Goal: Information Seeking & Learning: Learn about a topic

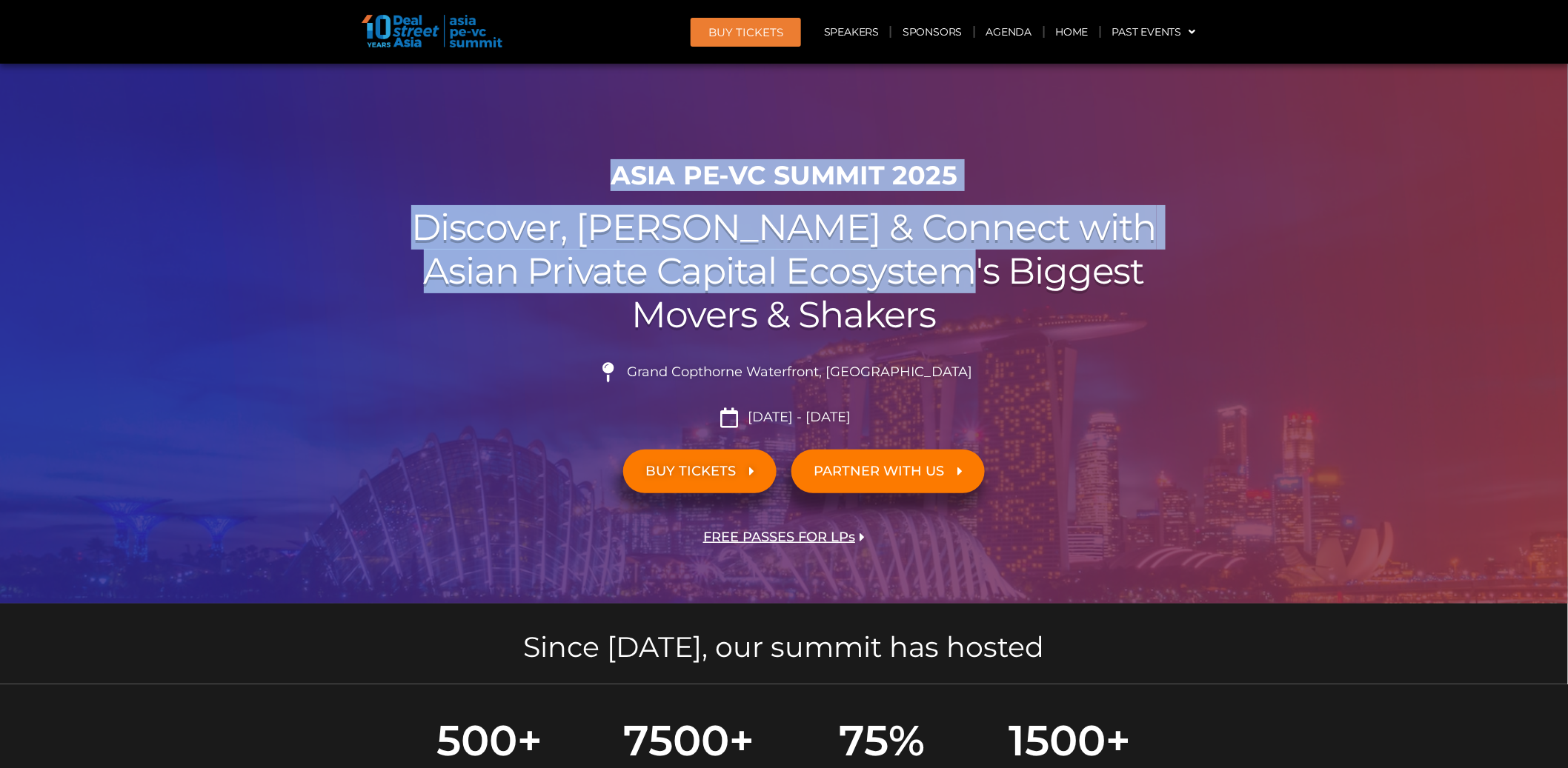
drag, startPoint x: 790, startPoint y: 130, endPoint x: 974, endPoint y: 295, distance: 247.1
click at [966, 285] on section "ASIA PE-VC Summit 2025 Discover, Learn & Connect with Asian Private Capital Eco…" at bounding box center [784, 334] width 1568 height 540
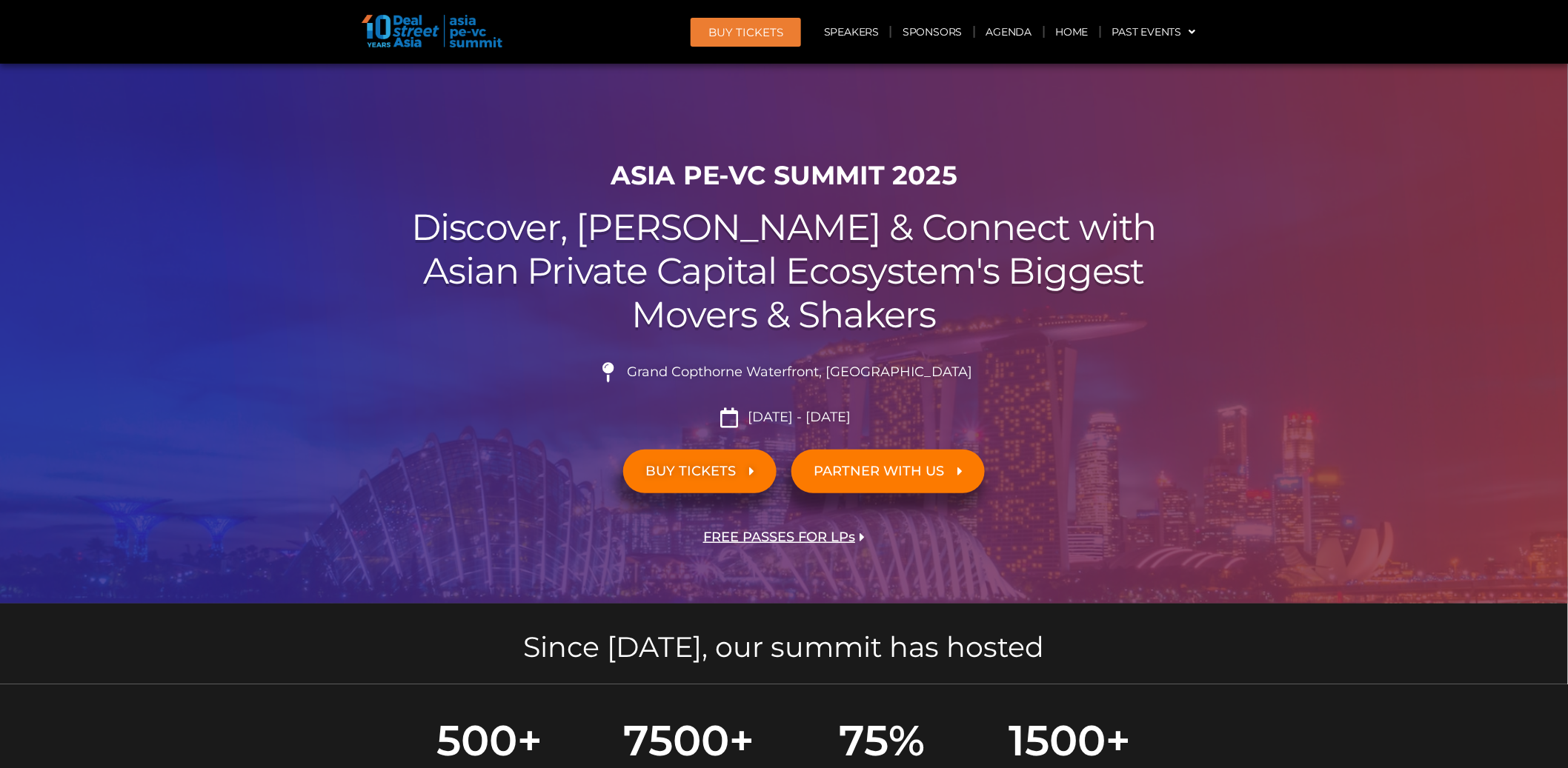
click at [974, 295] on h2 "Discover, Learn & Connect with Asian Private Capital Ecosystem's Biggest Movers…" at bounding box center [784, 271] width 829 height 130
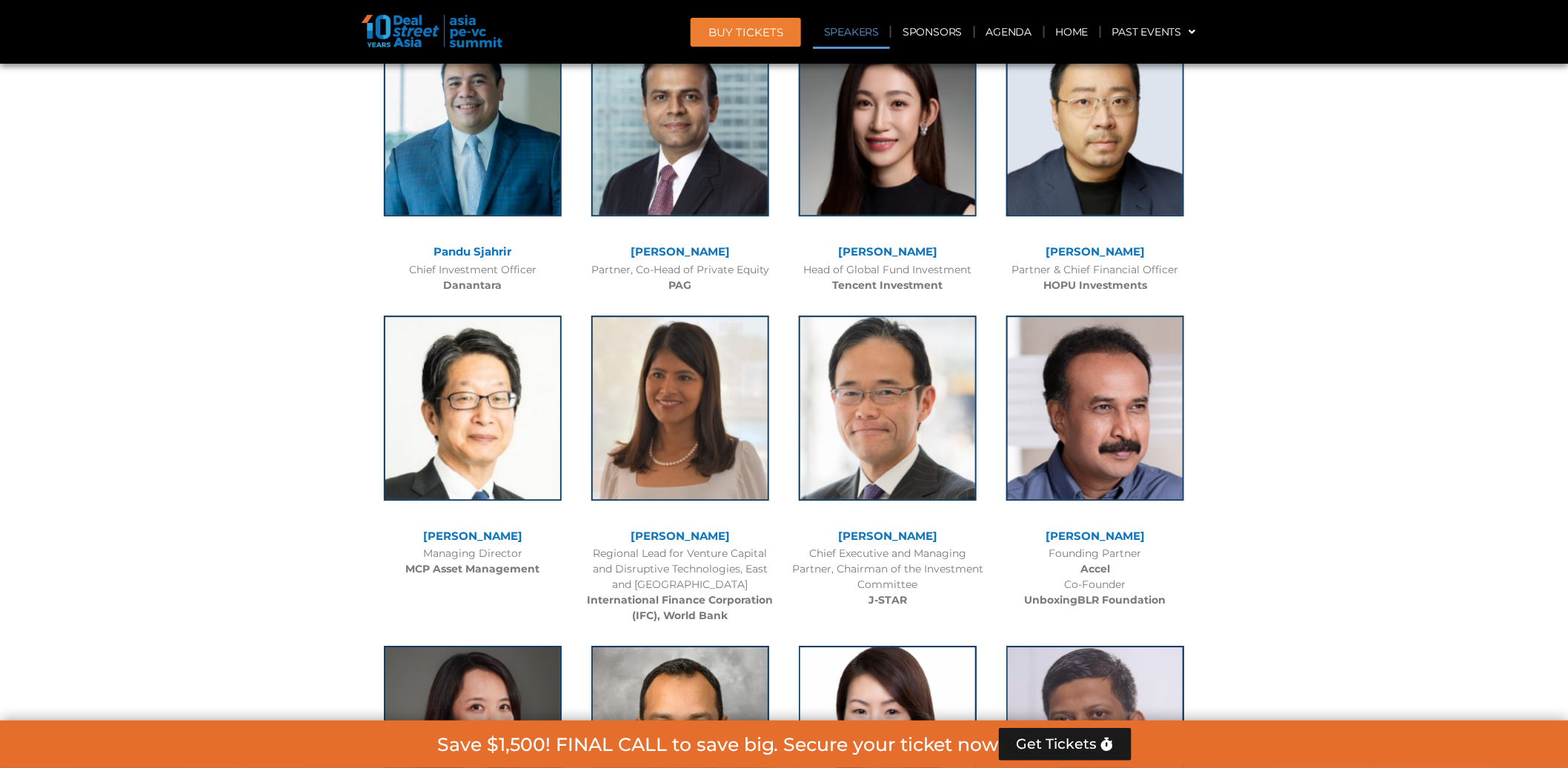
scroll to position [1830, 0]
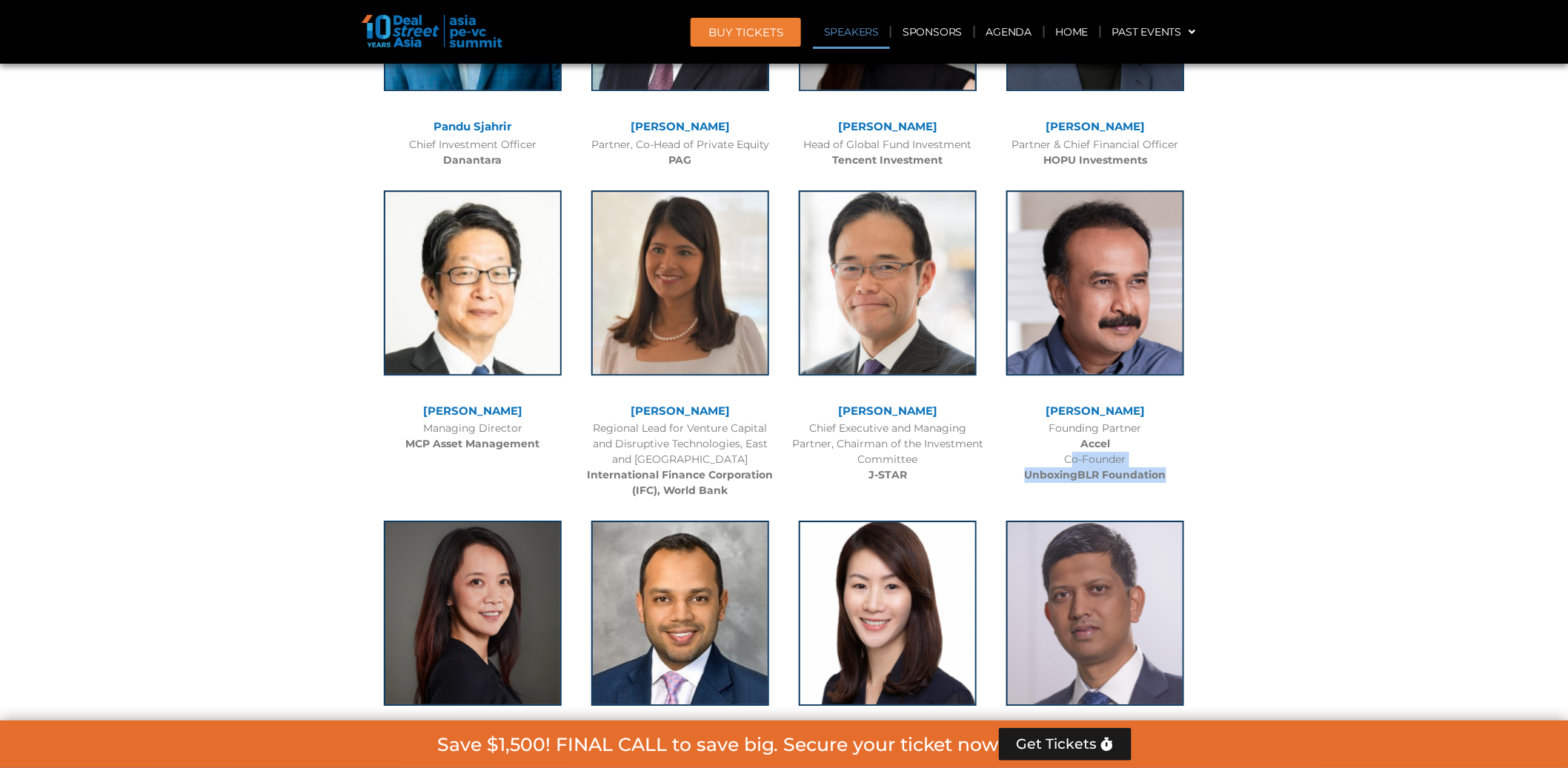
drag, startPoint x: 1014, startPoint y: 465, endPoint x: 1168, endPoint y: 477, distance: 154.5
click at [1168, 477] on div "Founding Partner Accel Co-Founder UnboxingBLR Foundation" at bounding box center [1094, 451] width 192 height 62
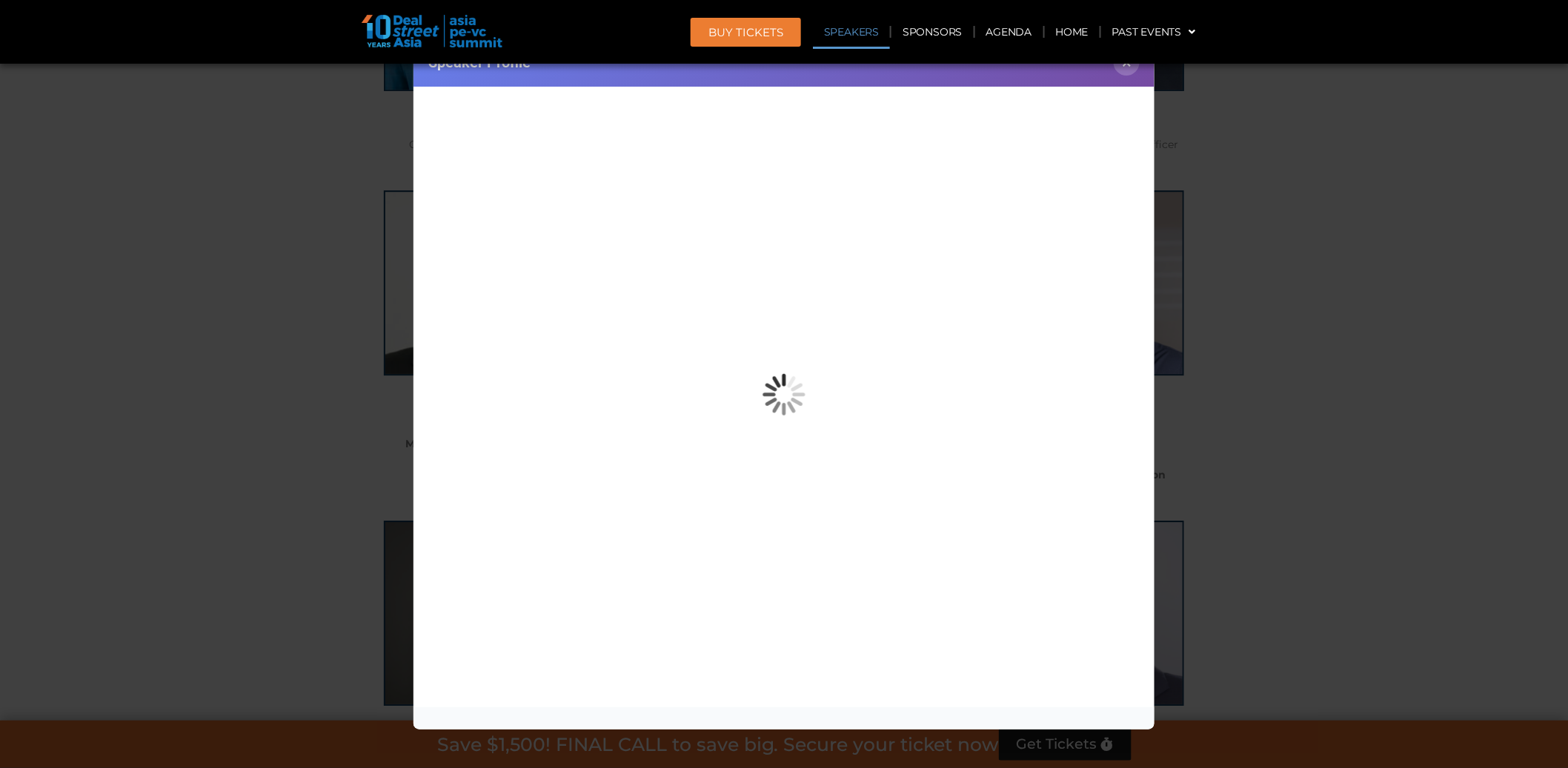
drag, startPoint x: 1173, startPoint y: 478, endPoint x: 1103, endPoint y: 483, distance: 70.2
click at [1173, 478] on div "Speaker Profile ×" at bounding box center [784, 384] width 1568 height 768
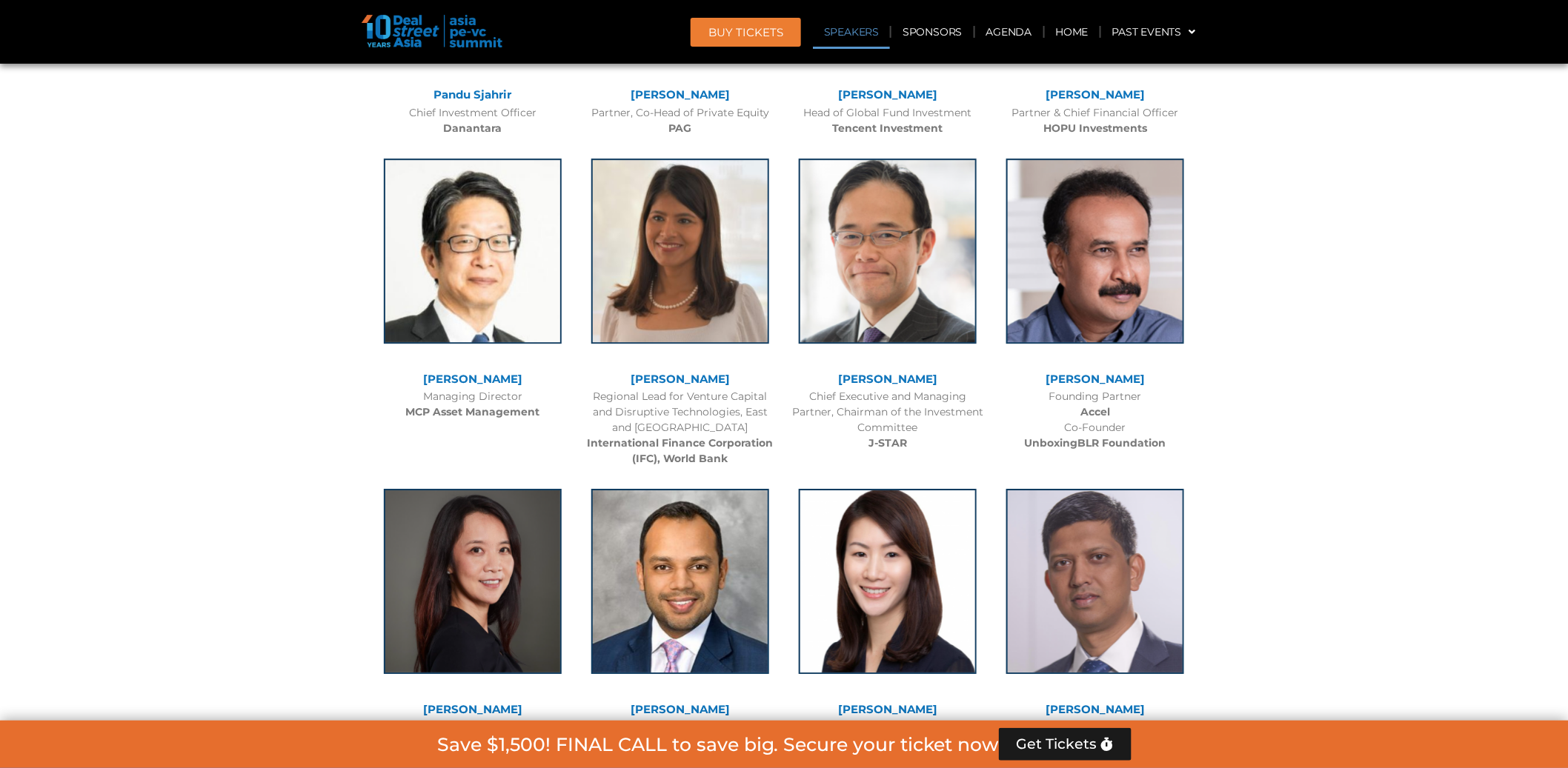
scroll to position [2294, 0]
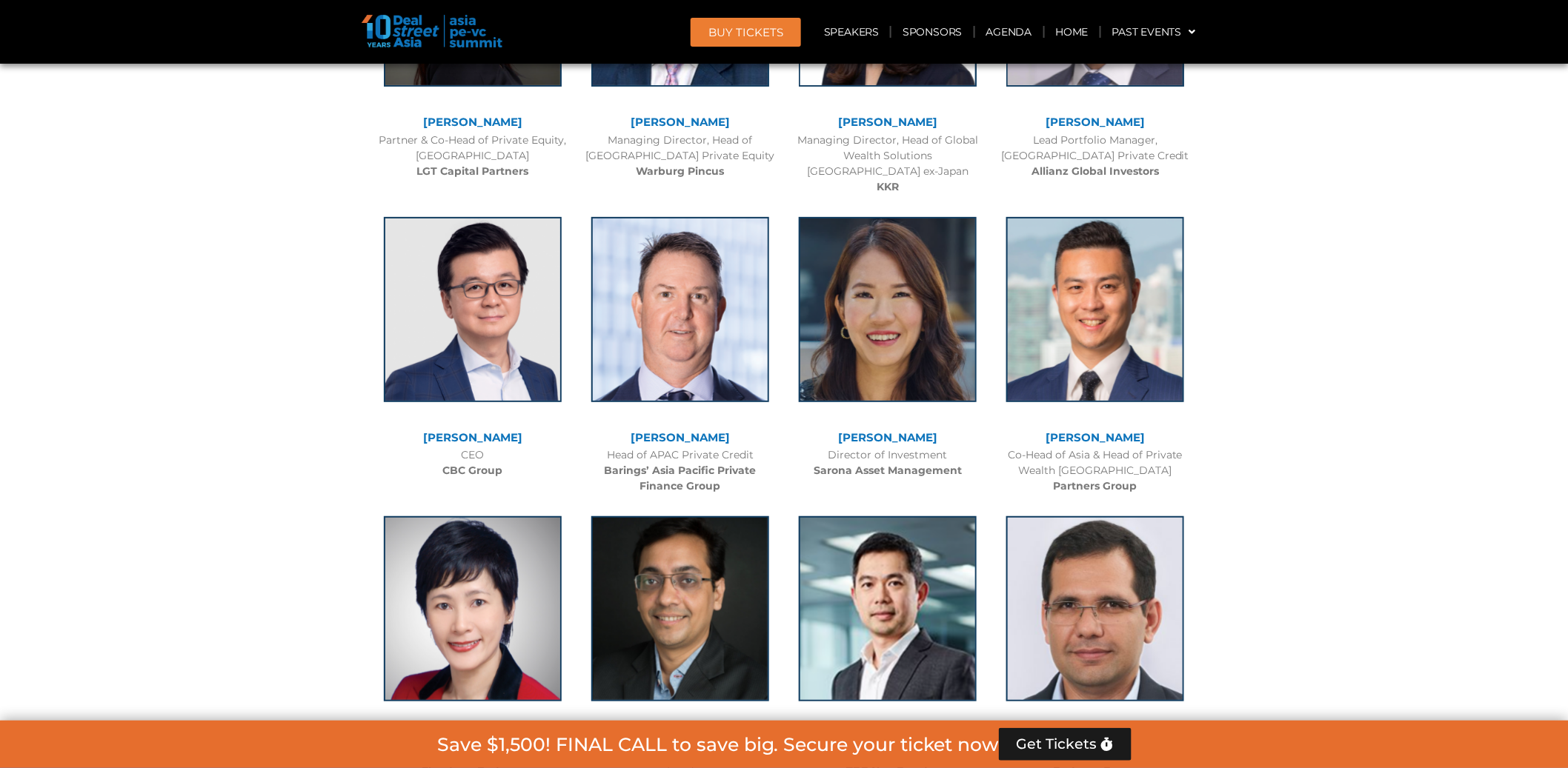
scroll to position [2629, 0]
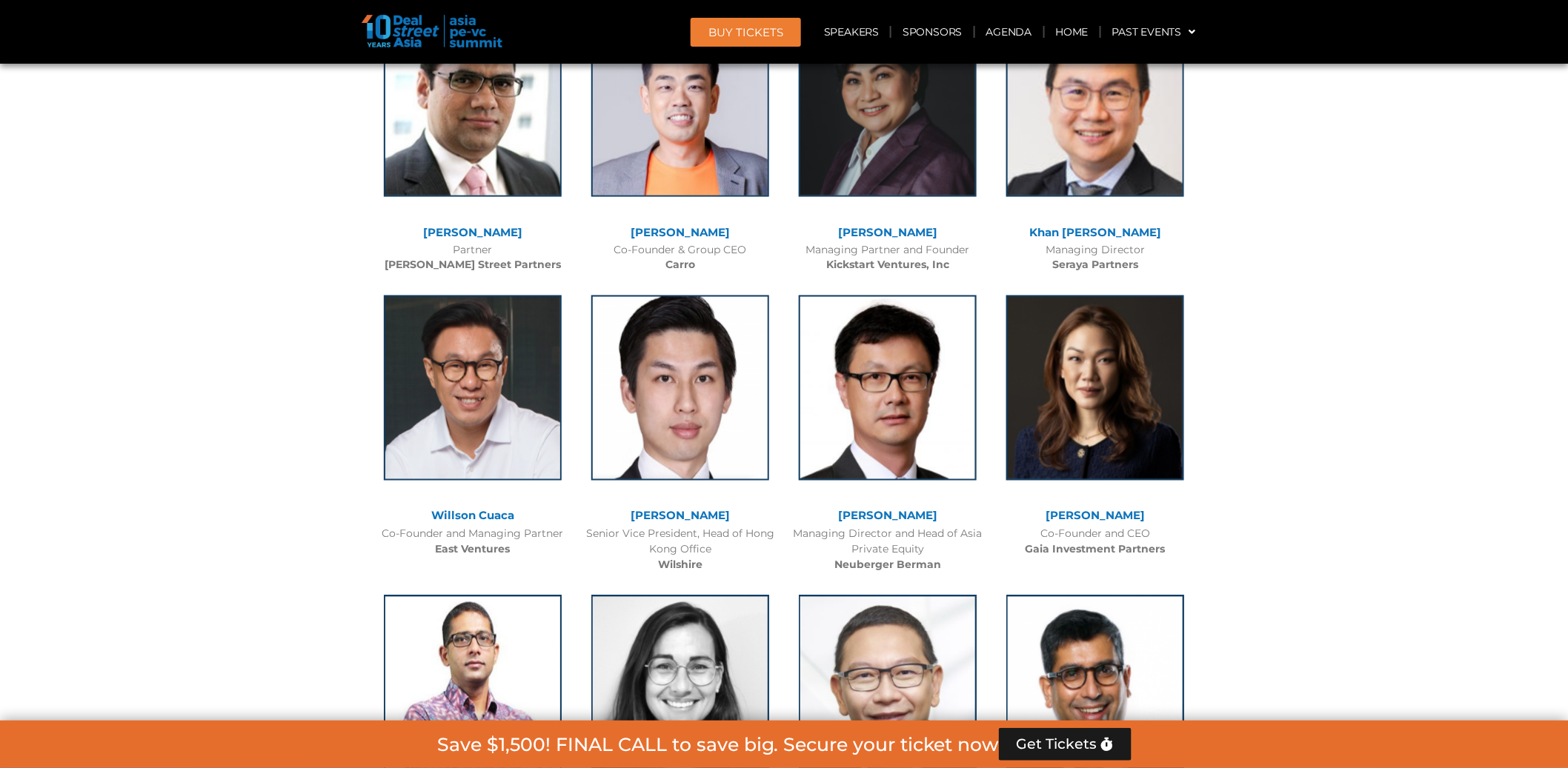
drag, startPoint x: 1288, startPoint y: 340, endPoint x: 1300, endPoint y: 396, distance: 57.3
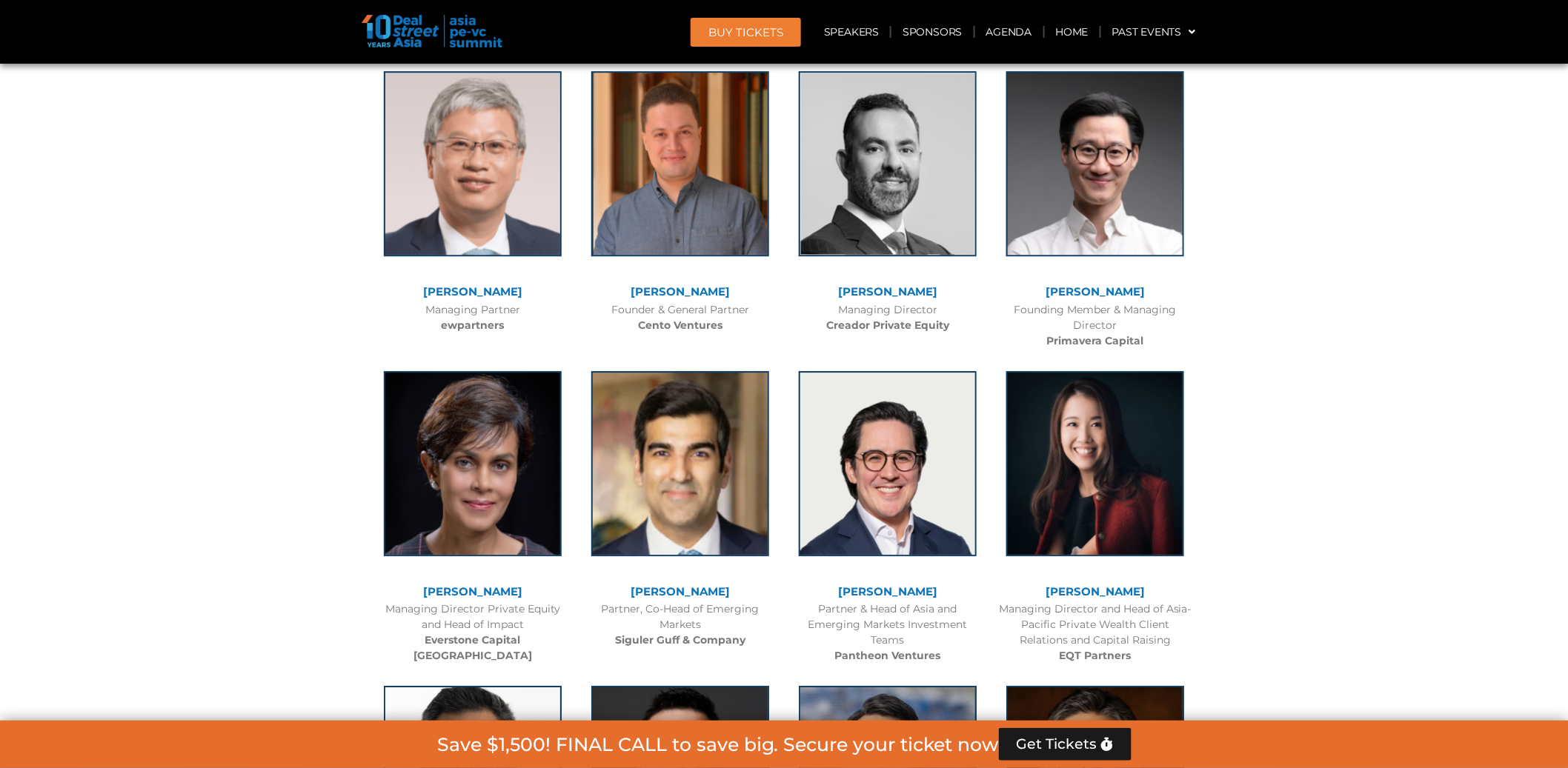
scroll to position [4314, 0]
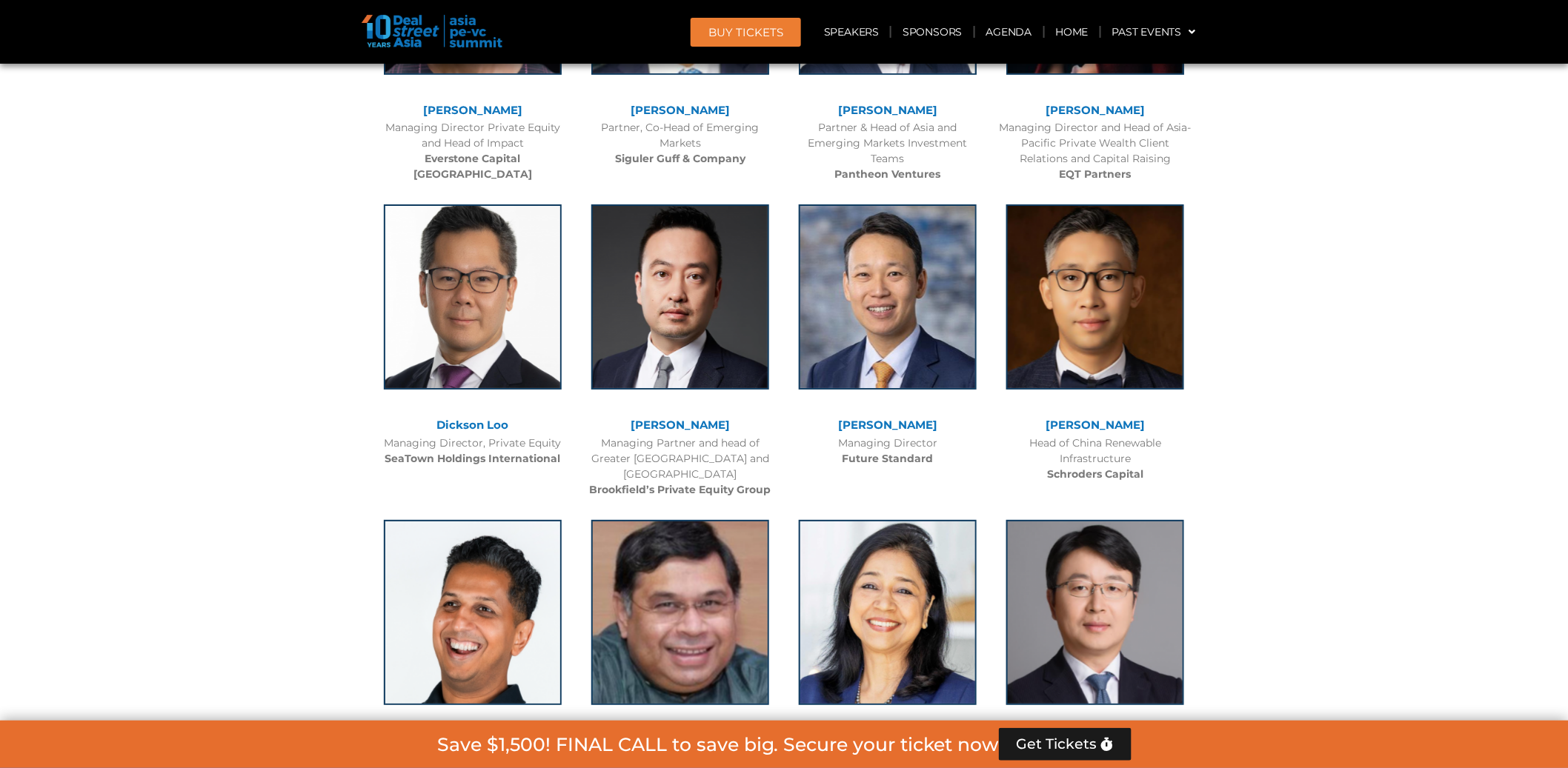
drag, startPoint x: 1294, startPoint y: 368, endPoint x: 1293, endPoint y: 360, distance: 8.1
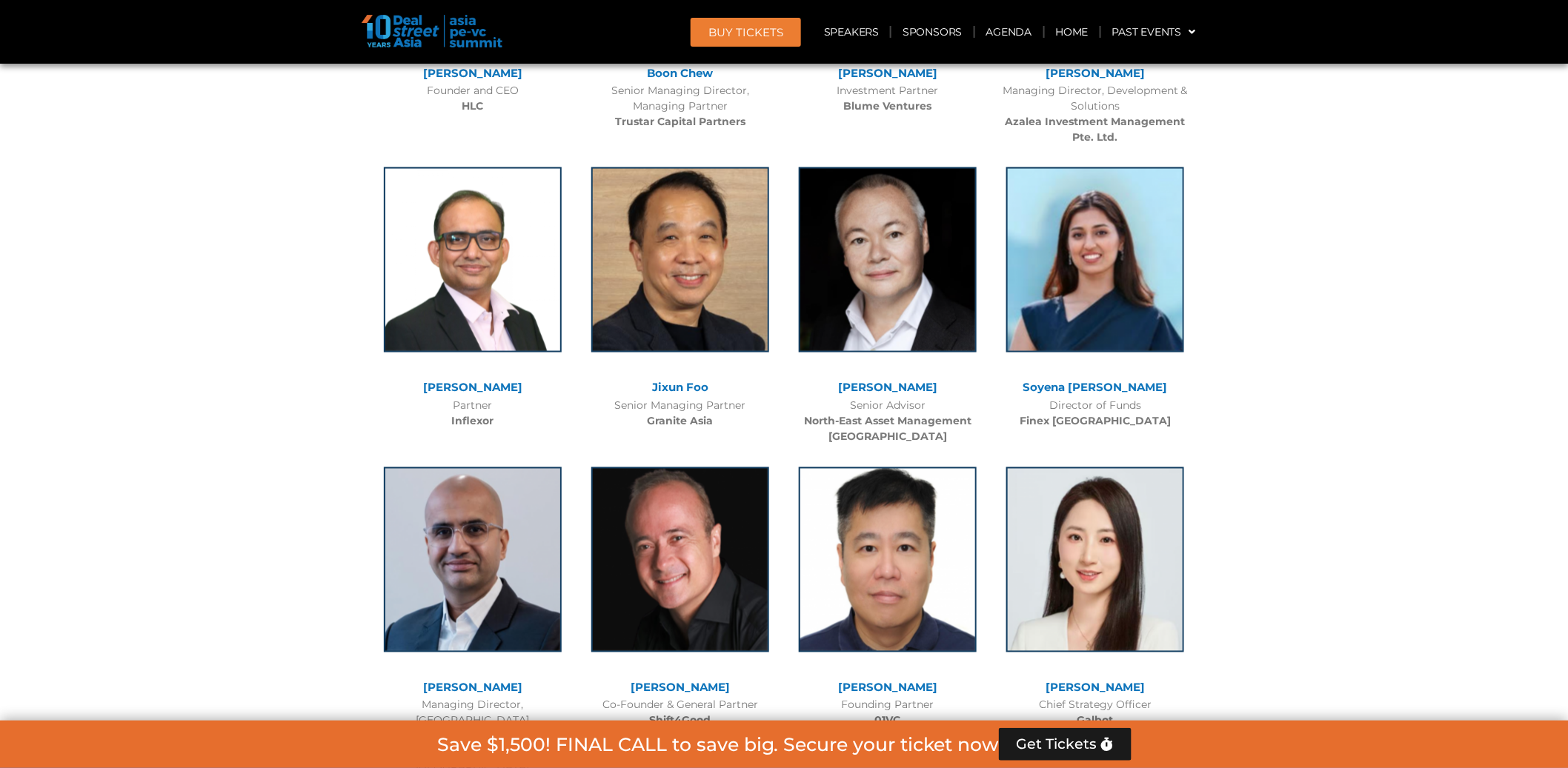
scroll to position [7967, 0]
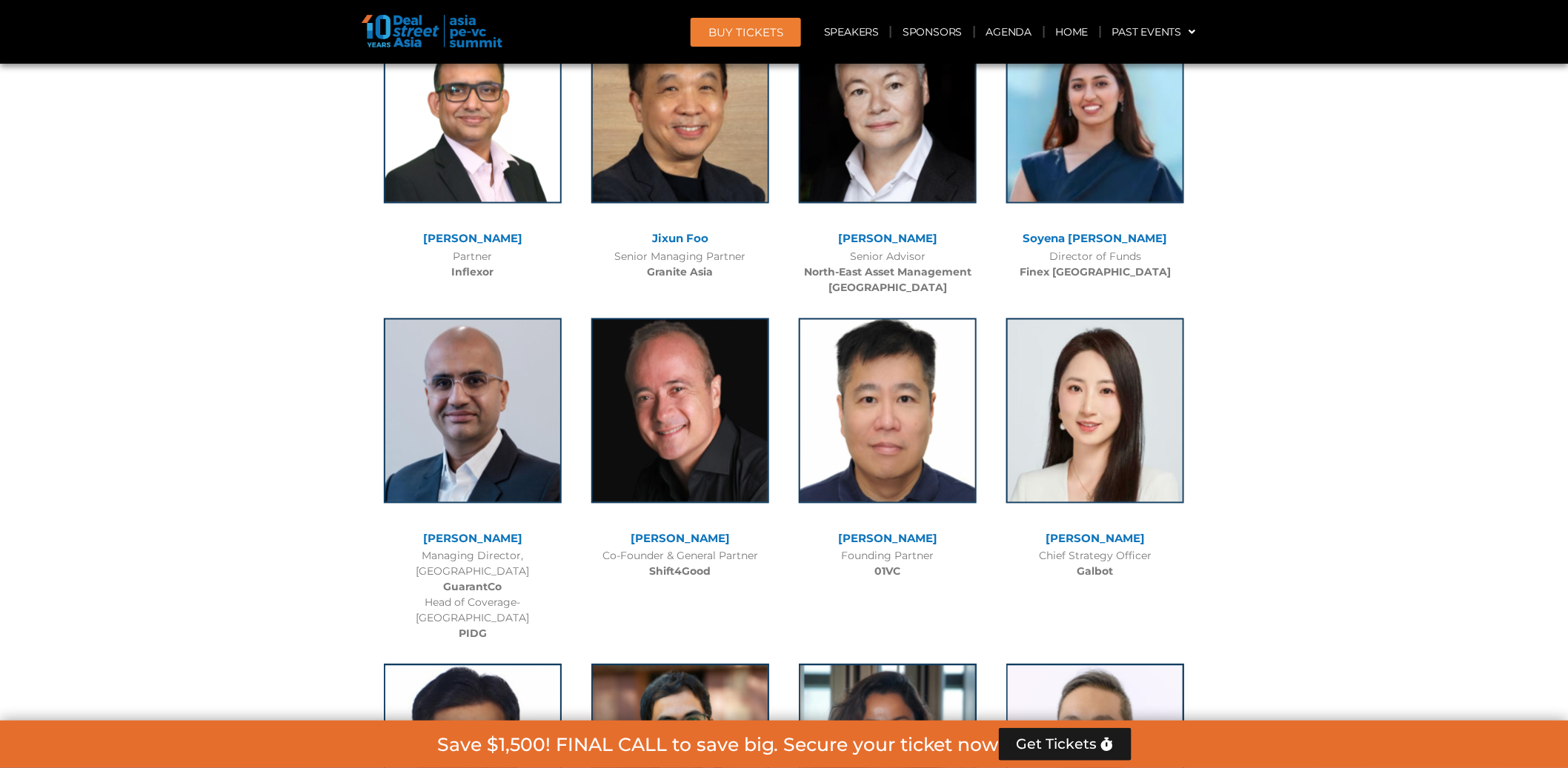
scroll to position [8538, 0]
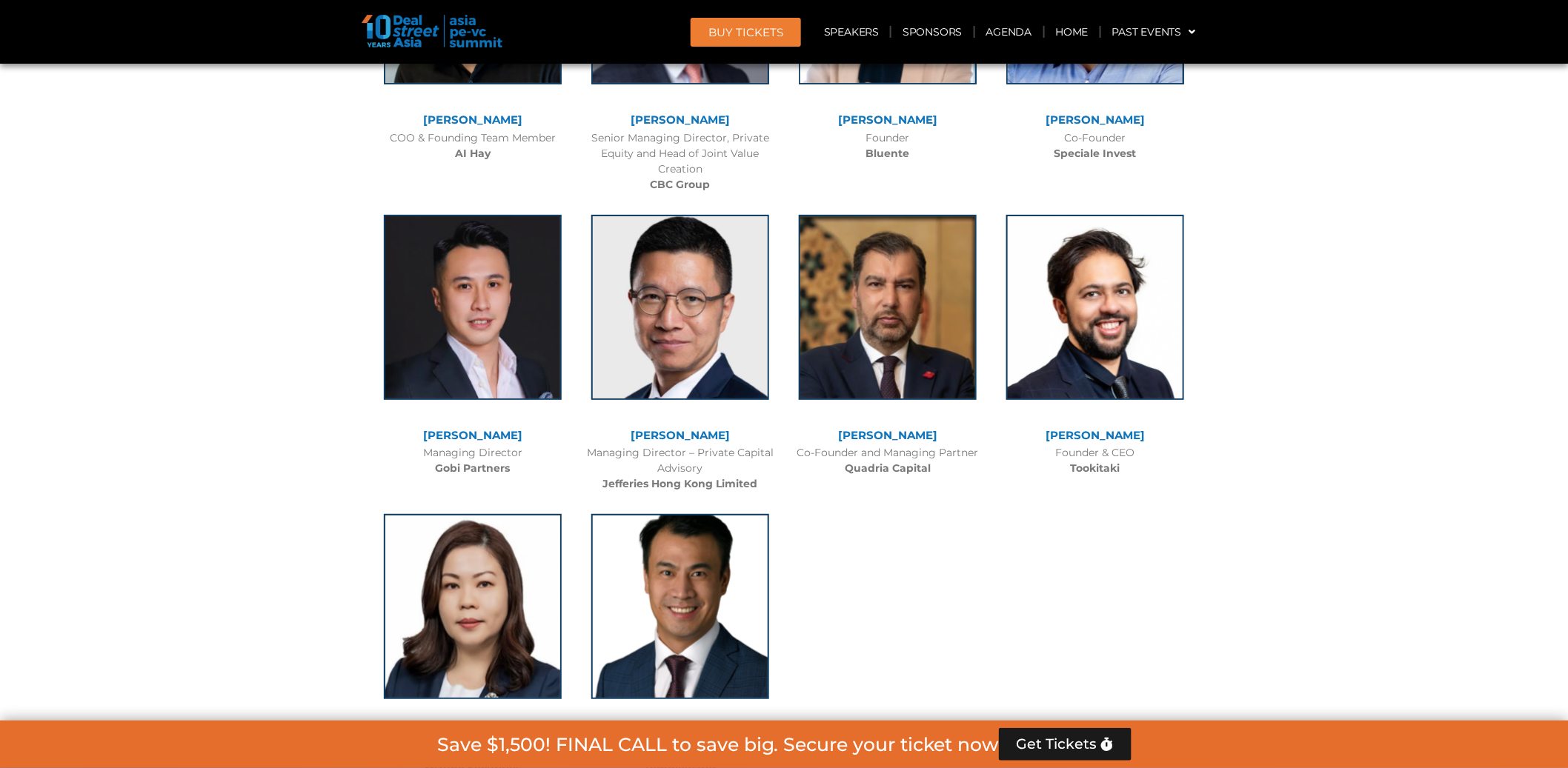
scroll to position [10072, 0]
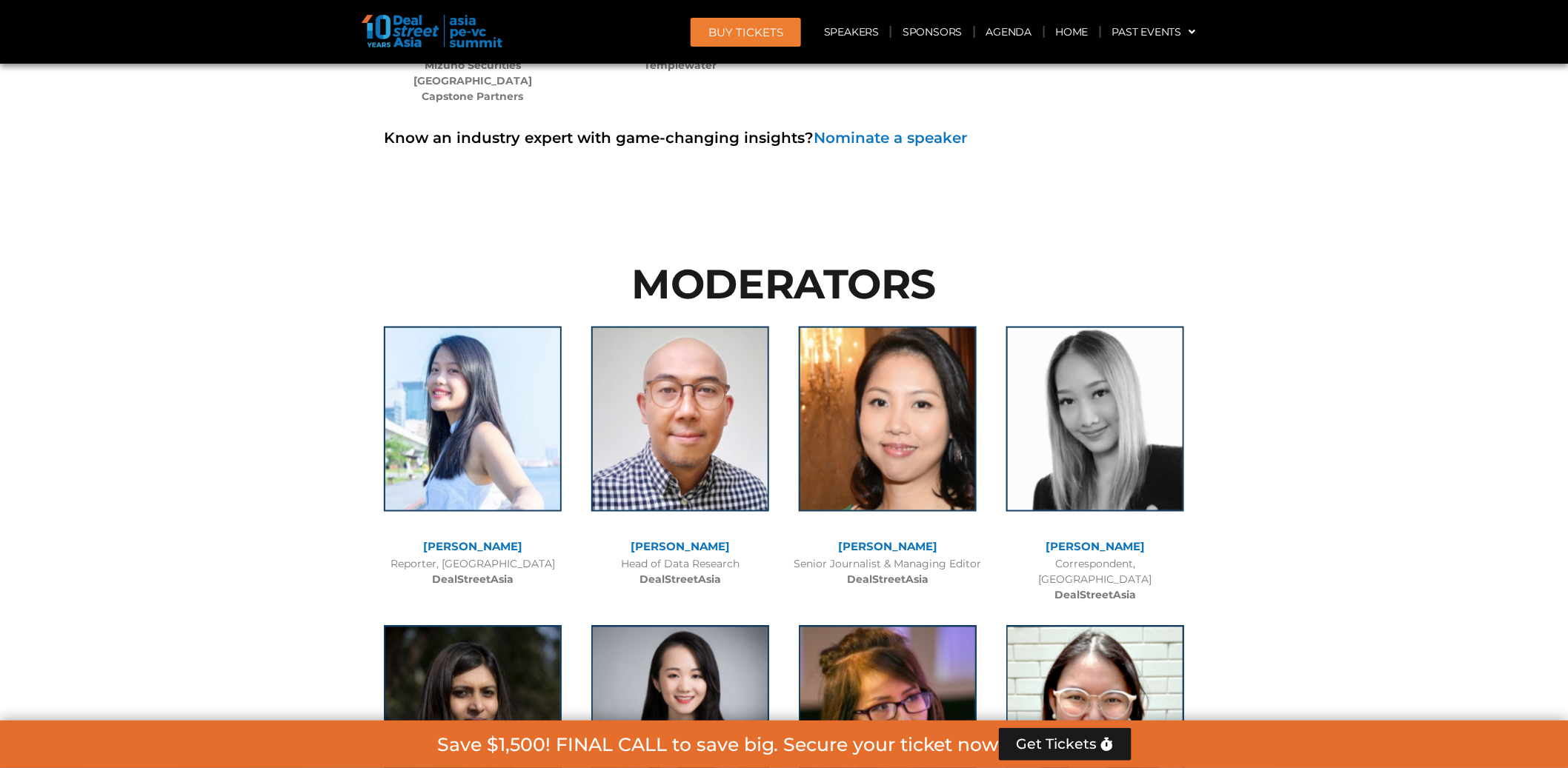
scroll to position [10206, 0]
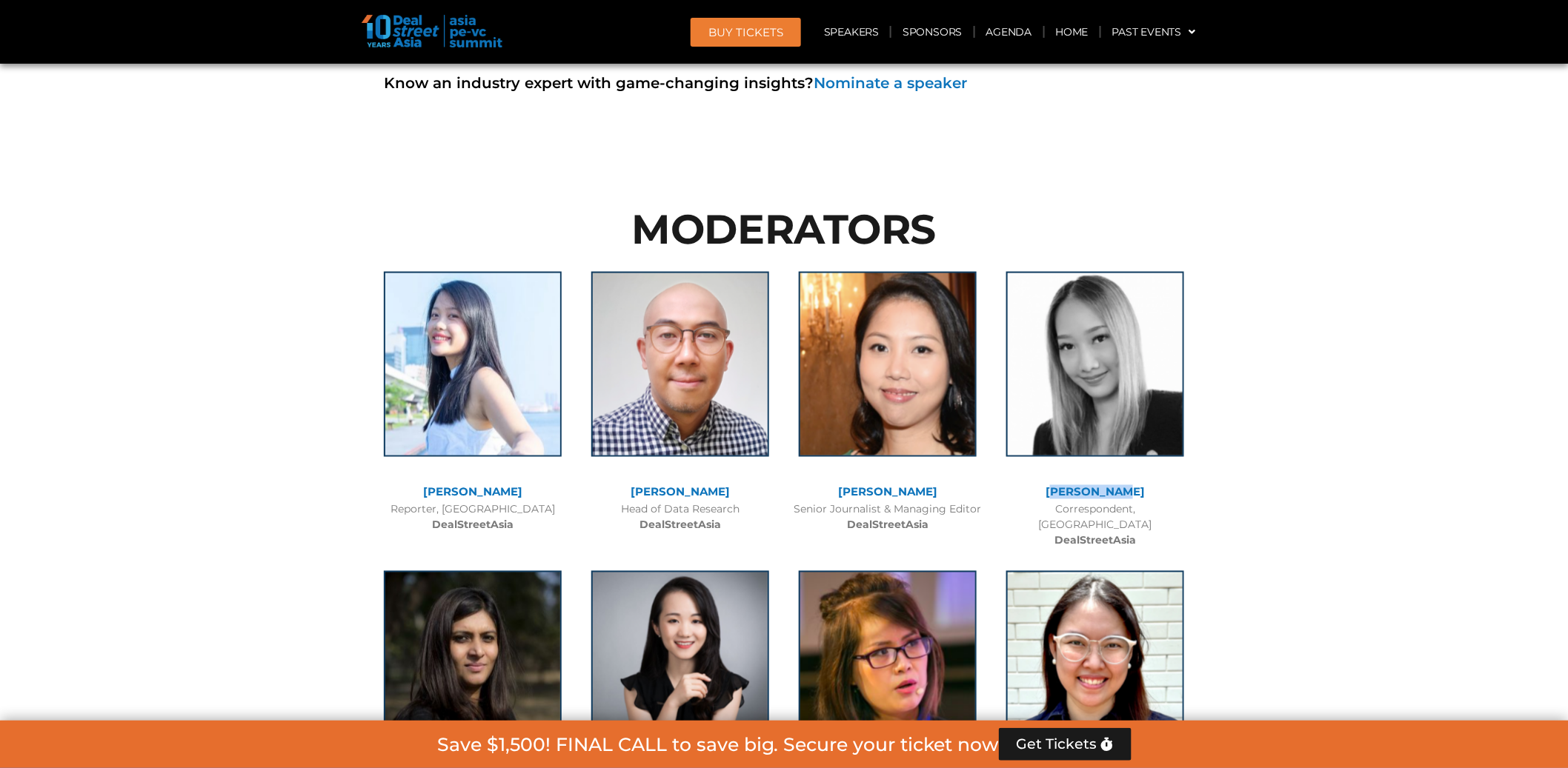
drag, startPoint x: 1144, startPoint y: 353, endPoint x: 1063, endPoint y: 355, distance: 81.0
click at [1063, 487] on div "[PERSON_NAME]" at bounding box center [1094, 492] width 192 height 12
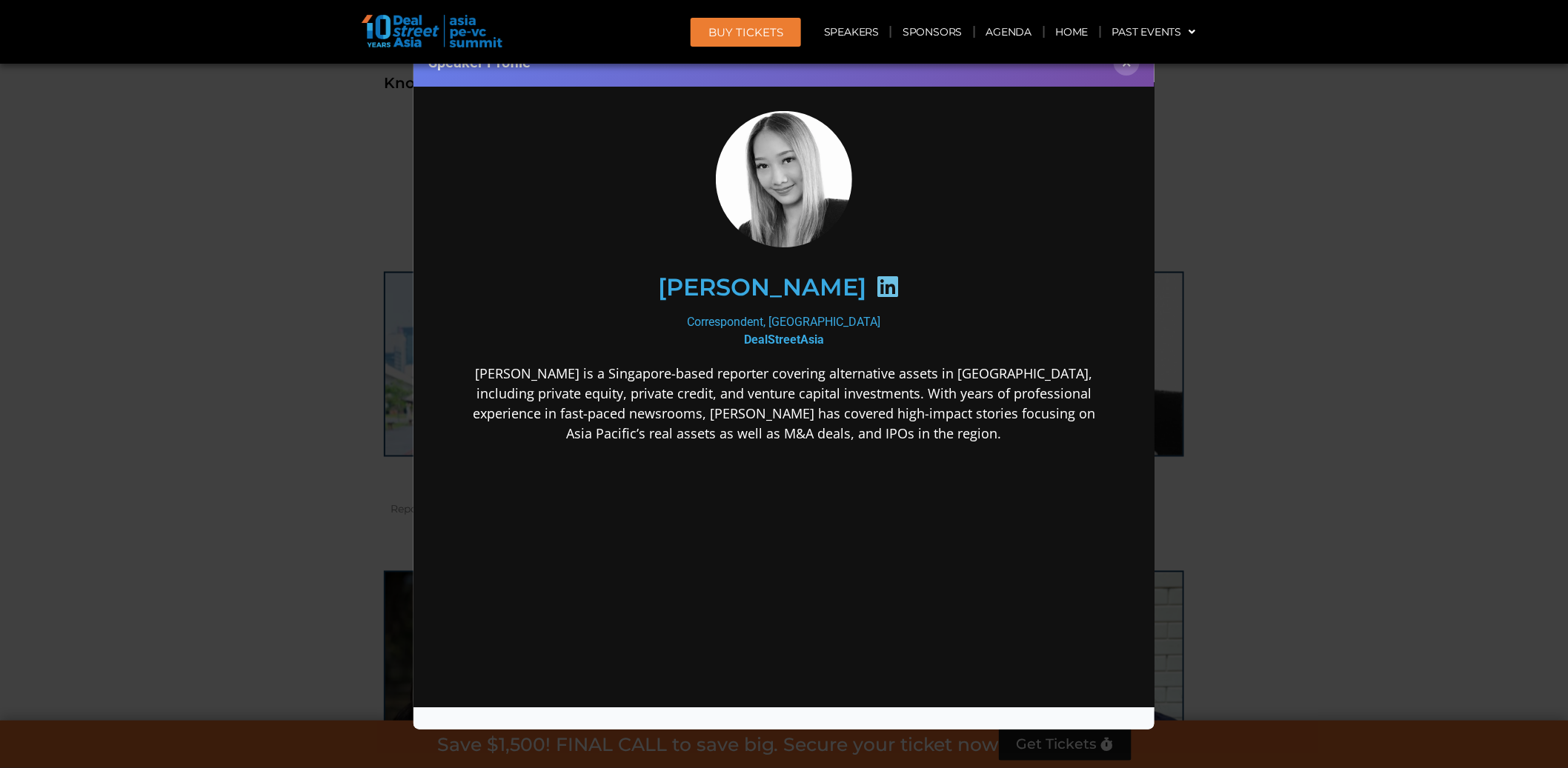
scroll to position [39, 0]
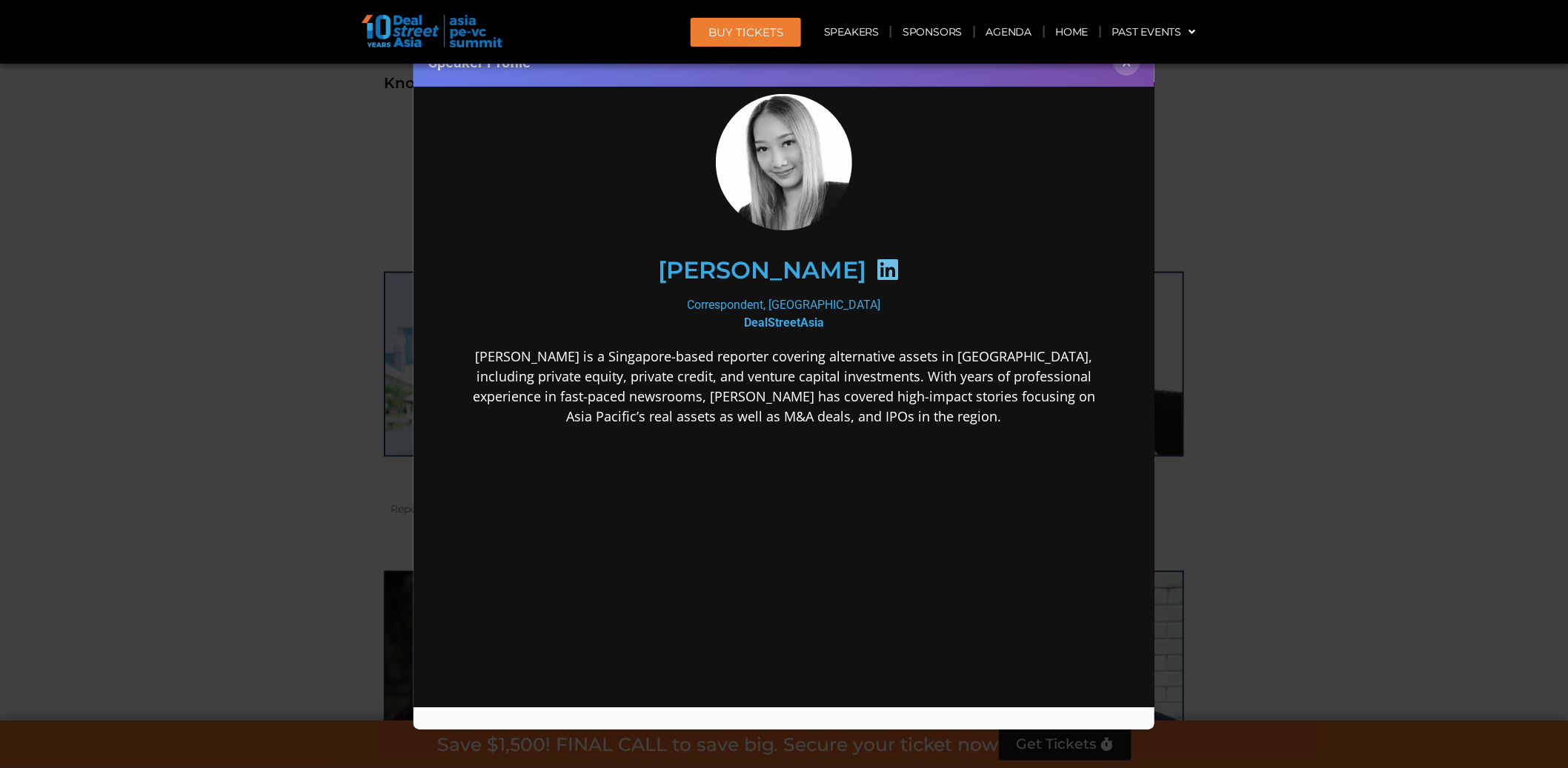
click at [1285, 348] on div "Speaker Profile ×" at bounding box center [784, 384] width 1568 height 768
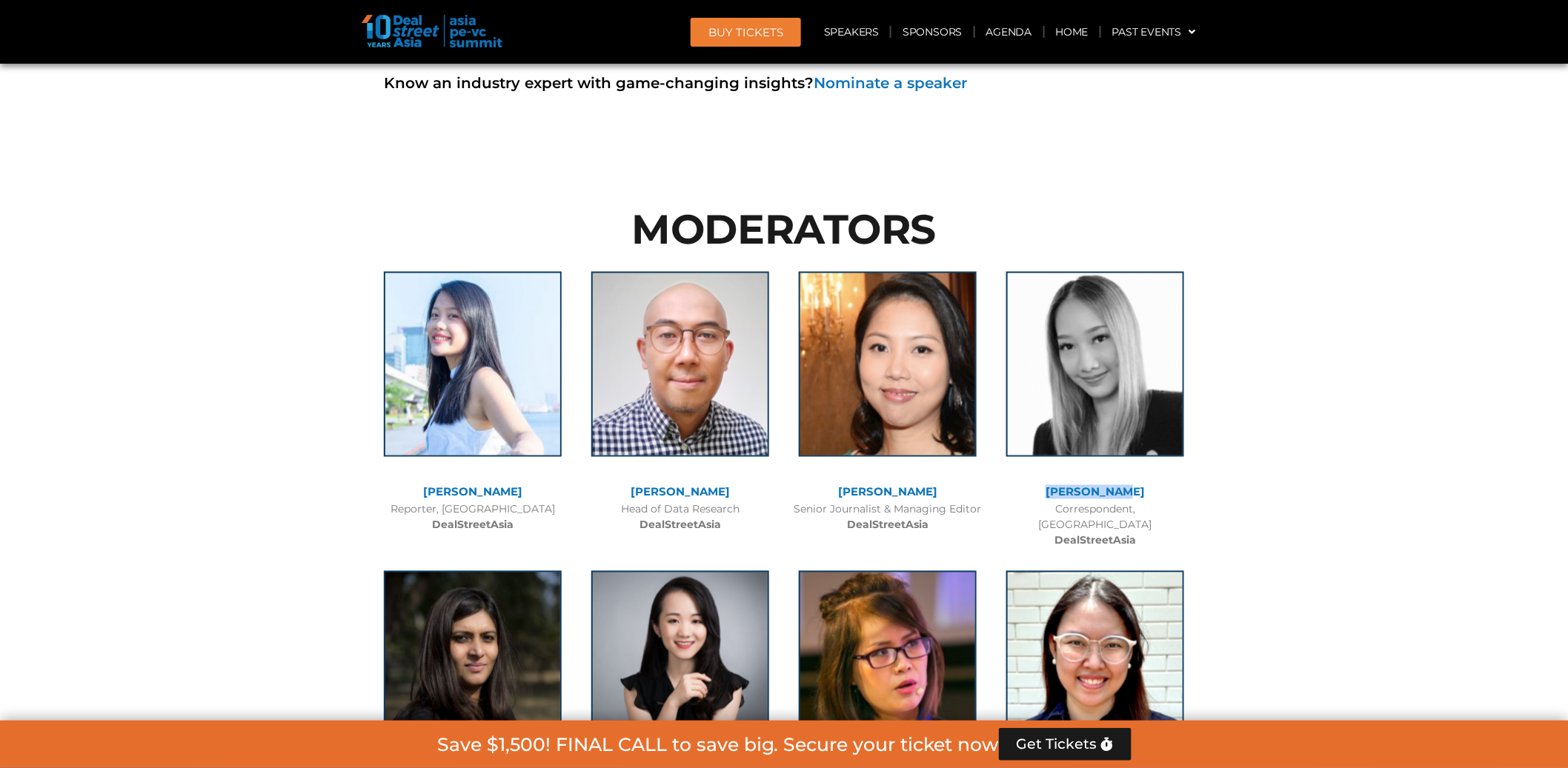
drag, startPoint x: 1041, startPoint y: 350, endPoint x: 1133, endPoint y: 353, distance: 92.0
click at [1133, 487] on div "[PERSON_NAME]" at bounding box center [1094, 492] width 192 height 12
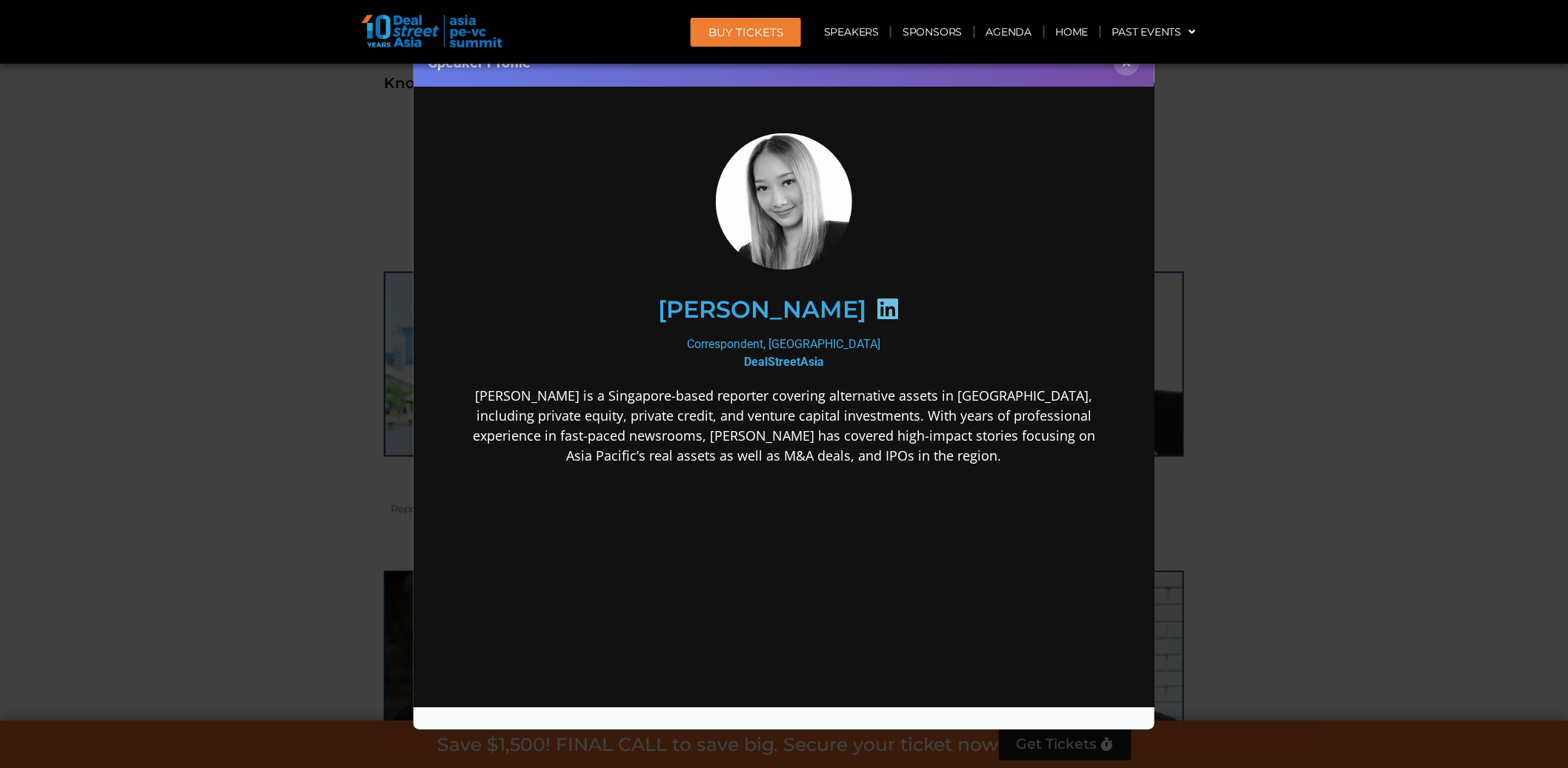
scroll to position [0, 0]
click at [1204, 313] on div "Speaker Profile ×" at bounding box center [784, 384] width 1568 height 768
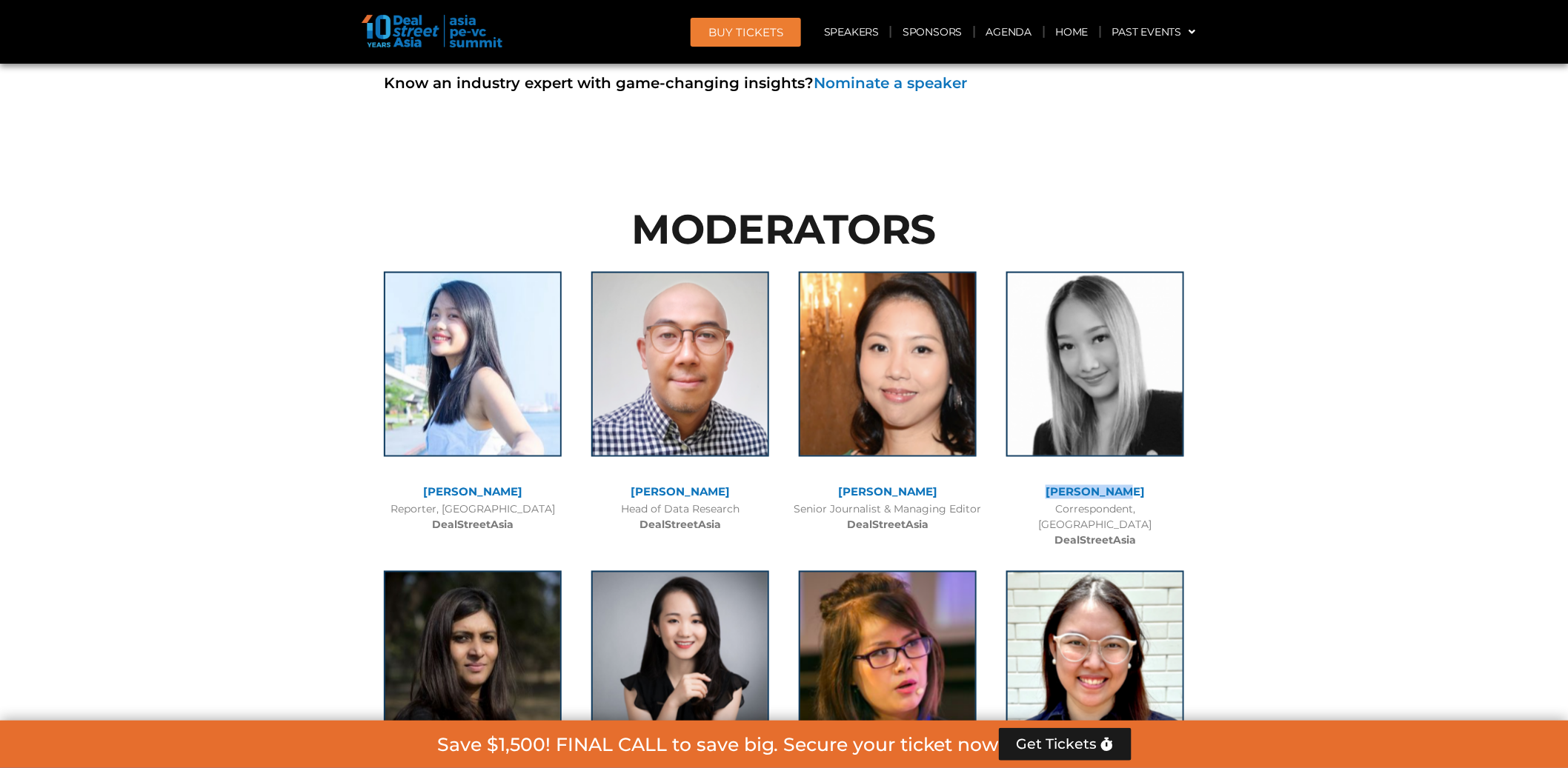
drag, startPoint x: 1046, startPoint y: 347, endPoint x: 1135, endPoint y: 352, distance: 89.1
click at [1135, 487] on div "[PERSON_NAME]" at bounding box center [1094, 492] width 192 height 12
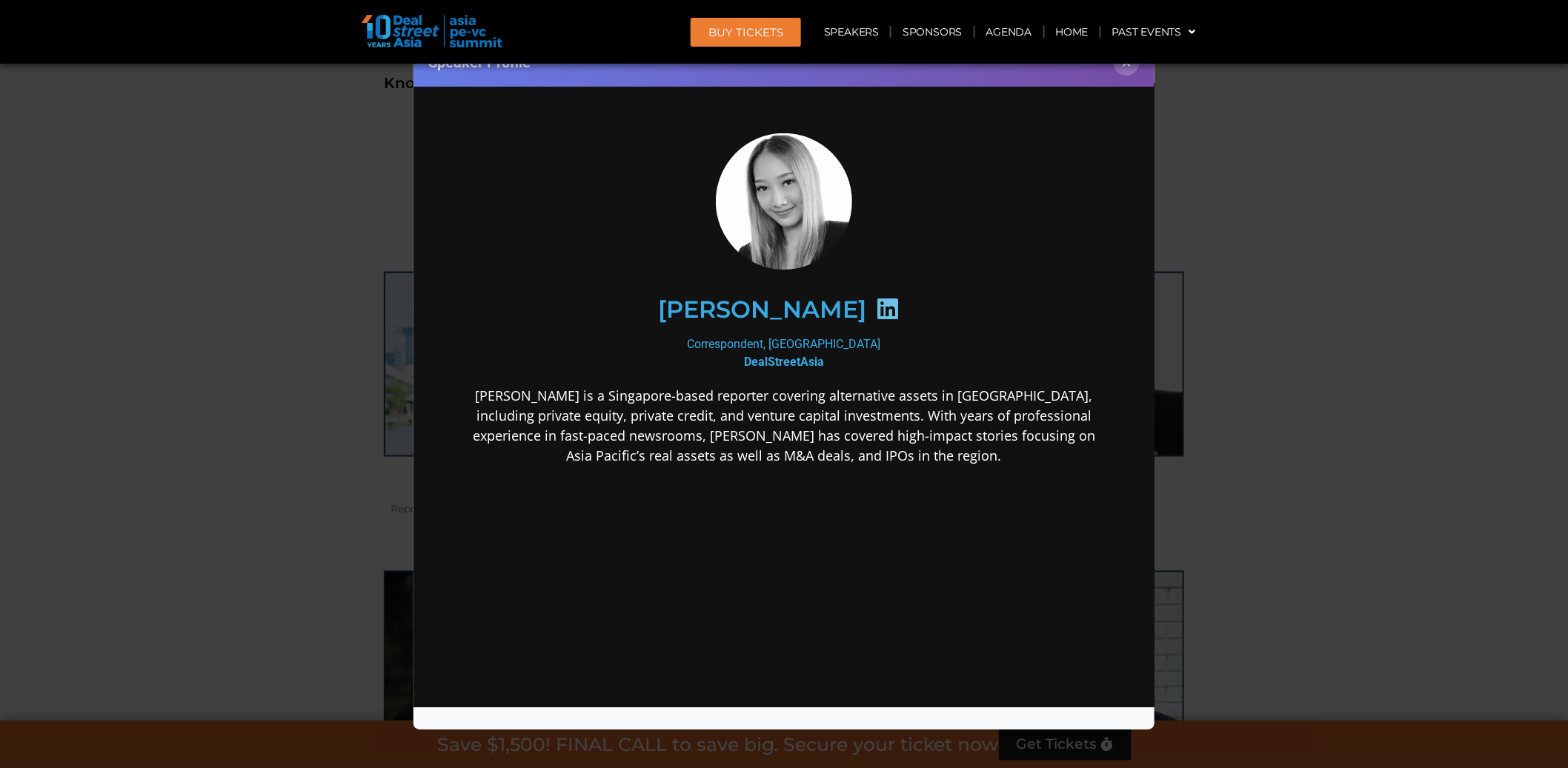
click at [214, 313] on div "Speaker Profile ×" at bounding box center [784, 384] width 1568 height 768
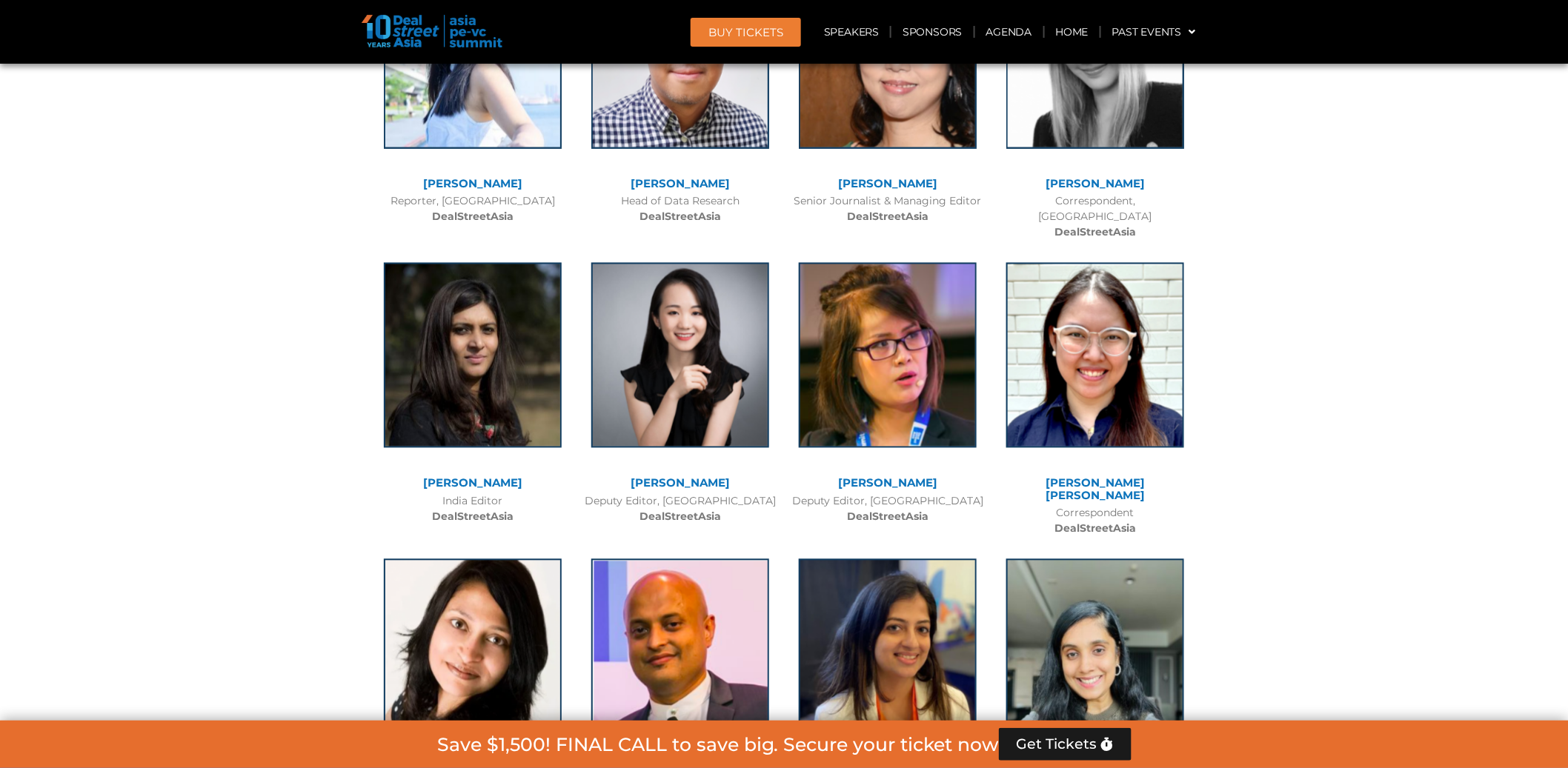
drag, startPoint x: 1314, startPoint y: 424, endPoint x: 1303, endPoint y: 429, distance: 12.1
click at [1314, 424] on div at bounding box center [784, 375] width 1568 height 1044
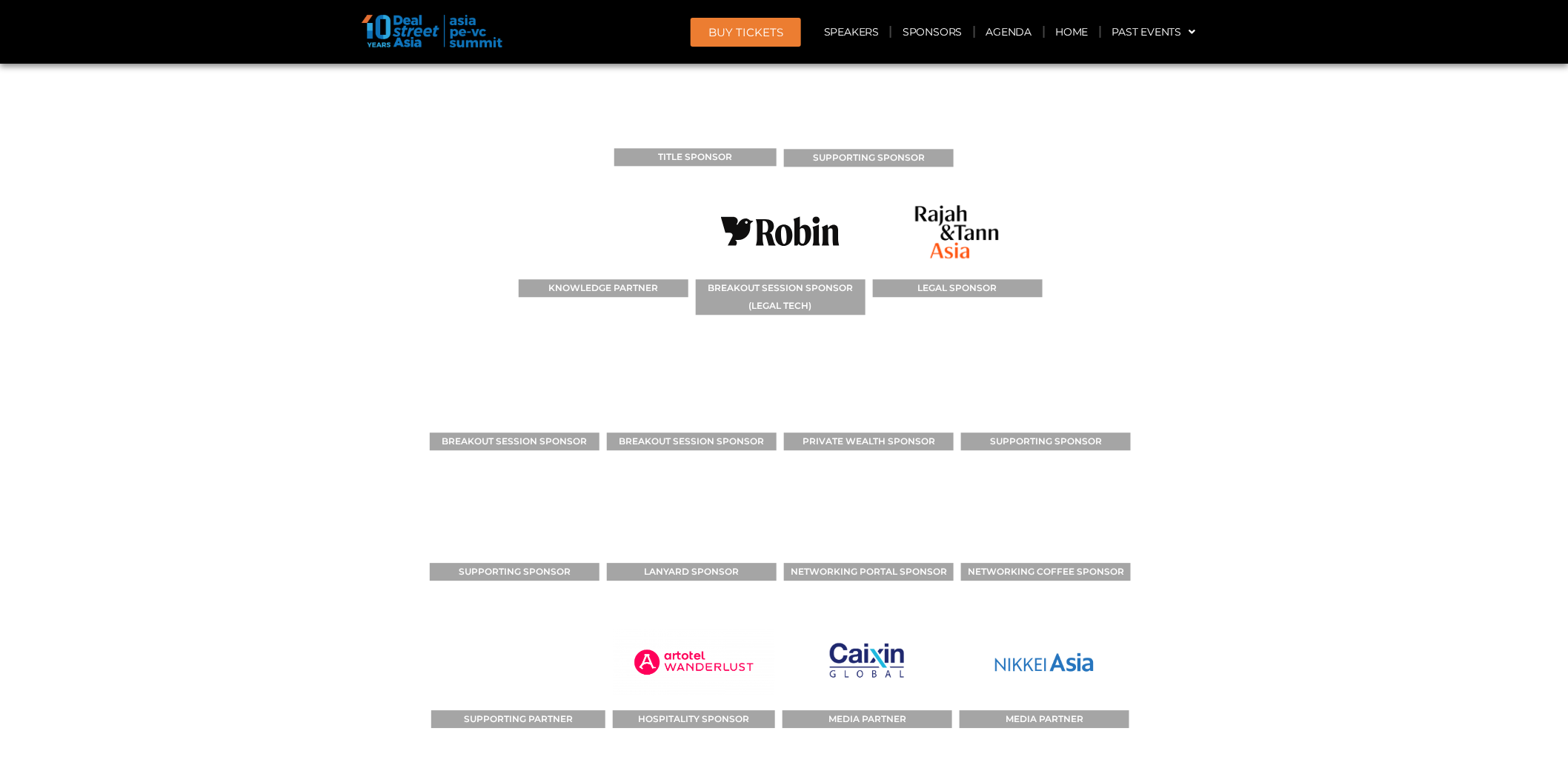
scroll to position [15555, 0]
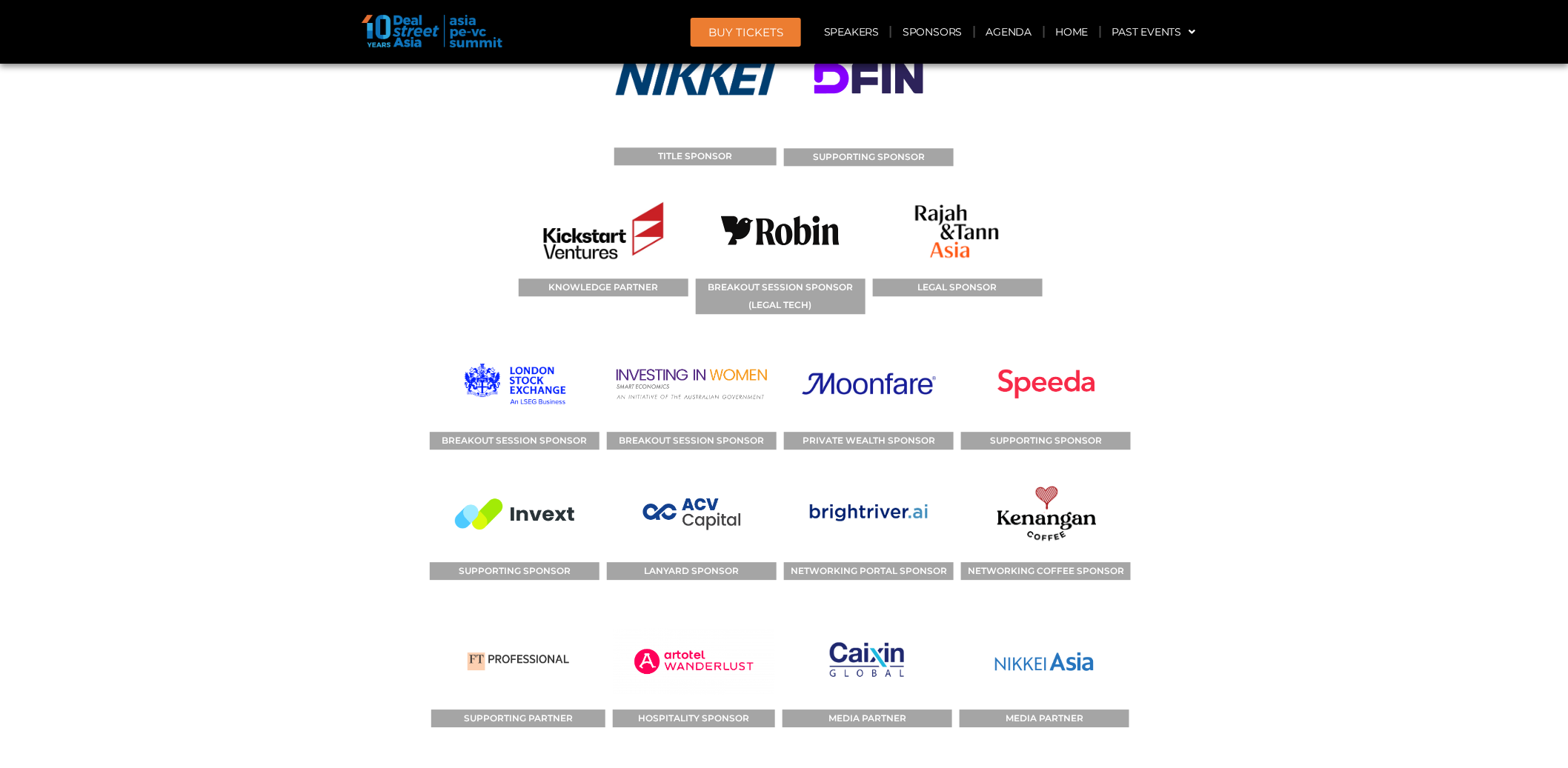
click at [503, 467] on img at bounding box center [514, 514] width 119 height 96
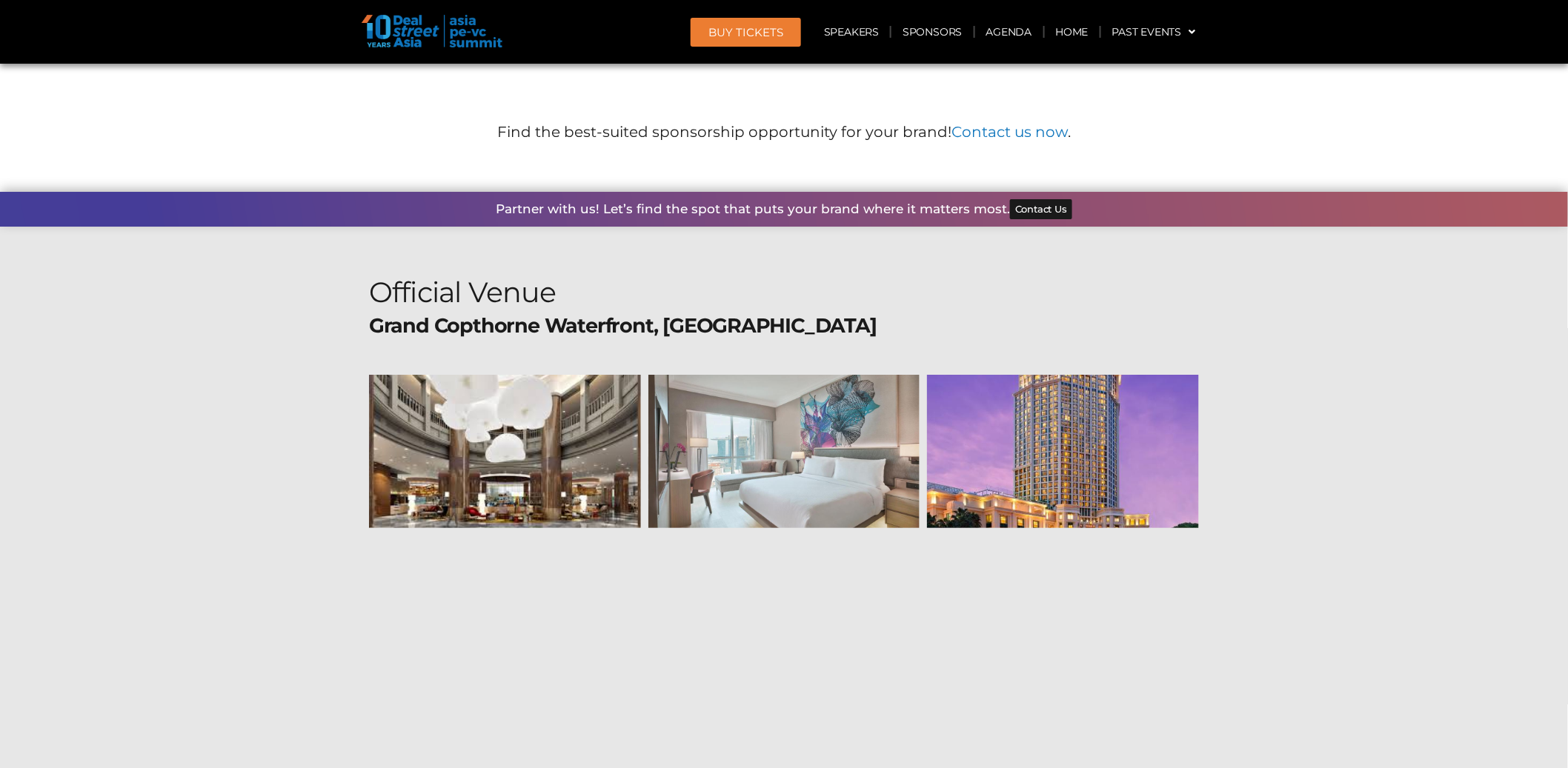
scroll to position [16117, 0]
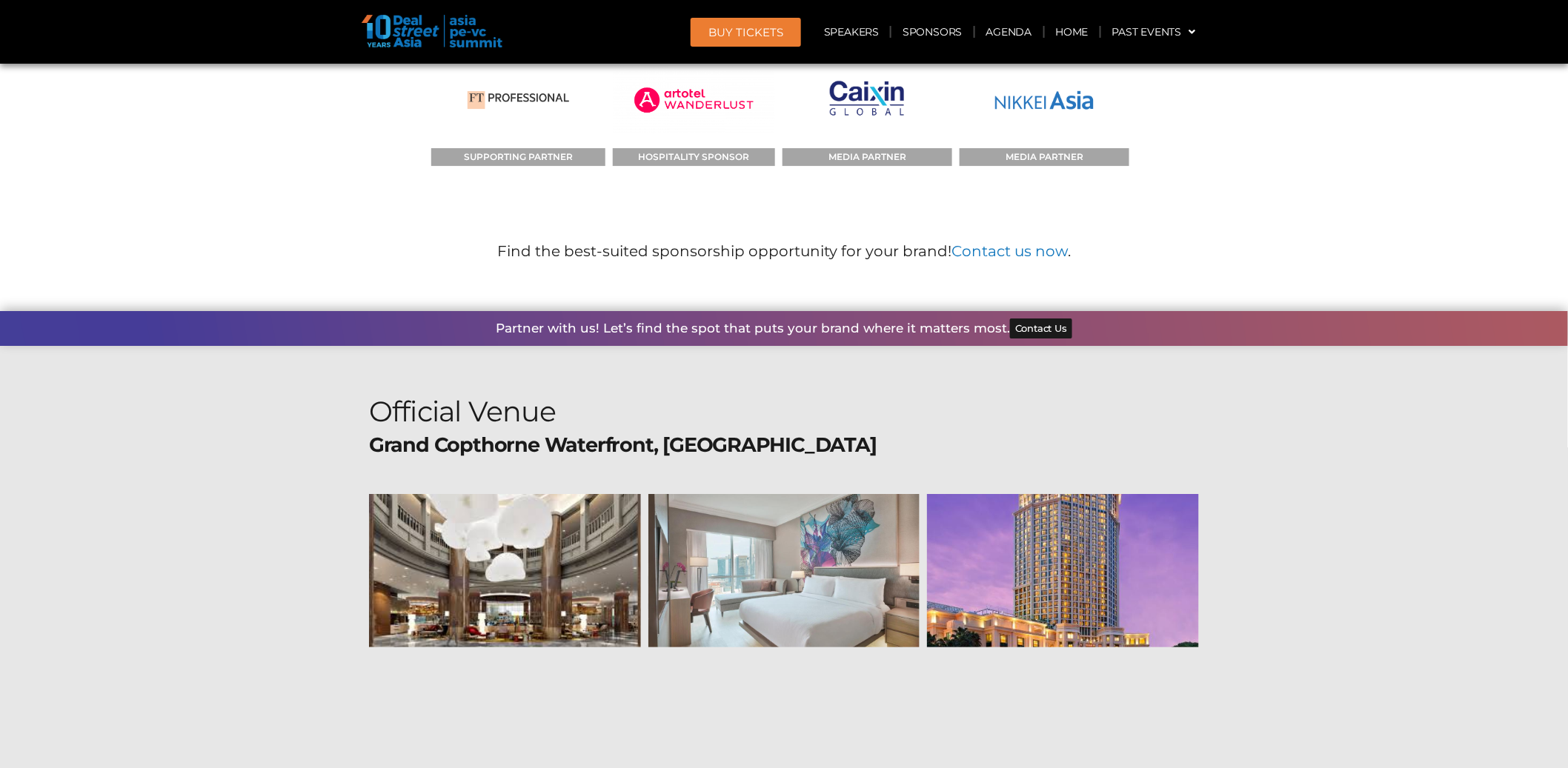
click at [669, 433] on b "Grand Copthorne Waterfront, [GEOGRAPHIC_DATA]" at bounding box center [622, 445] width 507 height 25
copy div "Grand Copthorne Waterfront, [GEOGRAPHIC_DATA]"
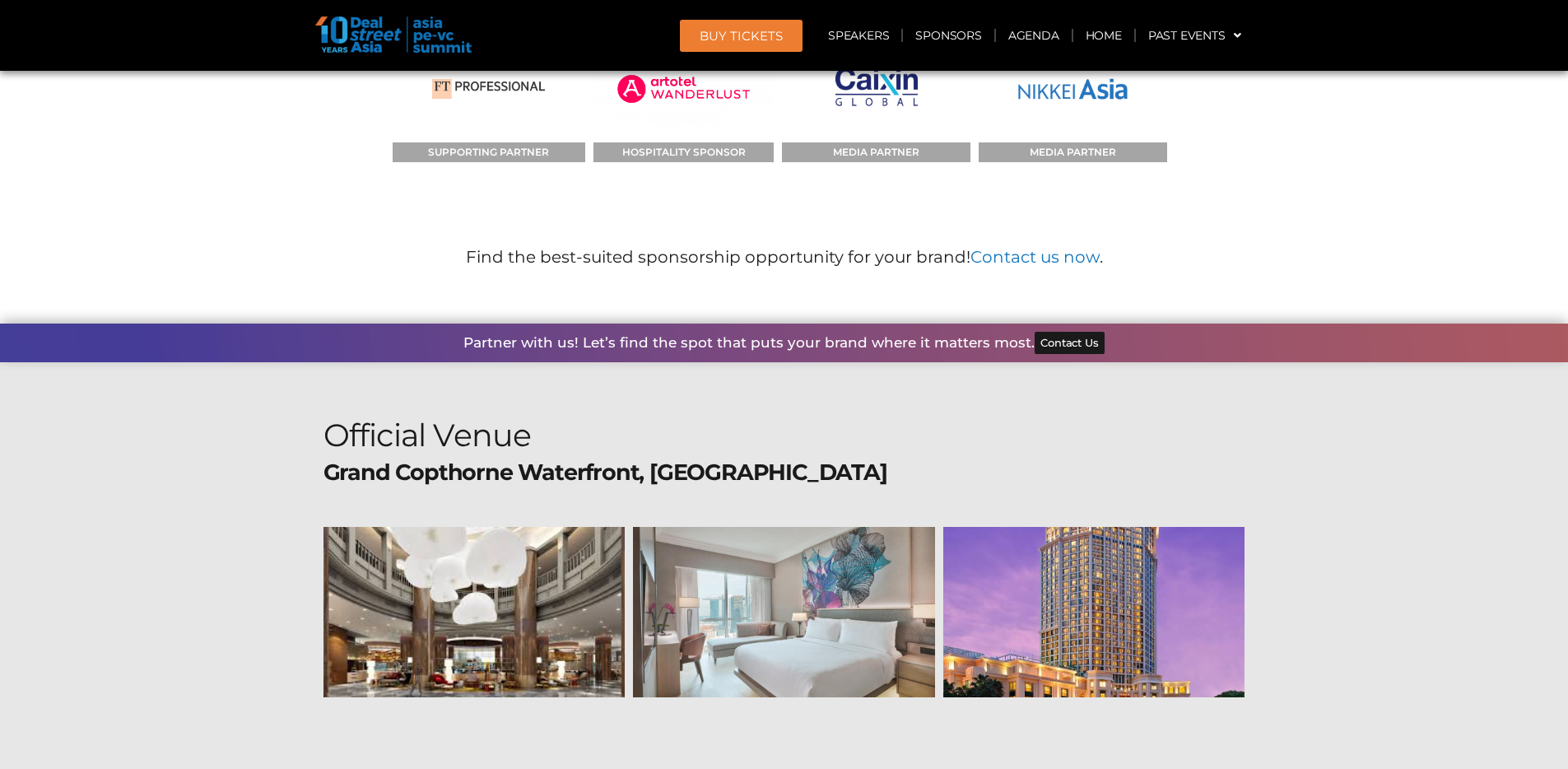
click at [1437, 475] on section "Official Venue [GEOGRAPHIC_DATA], [GEOGRAPHIC_DATA] [STREET_ADDRESS]" at bounding box center [784, 712] width 1568 height 699
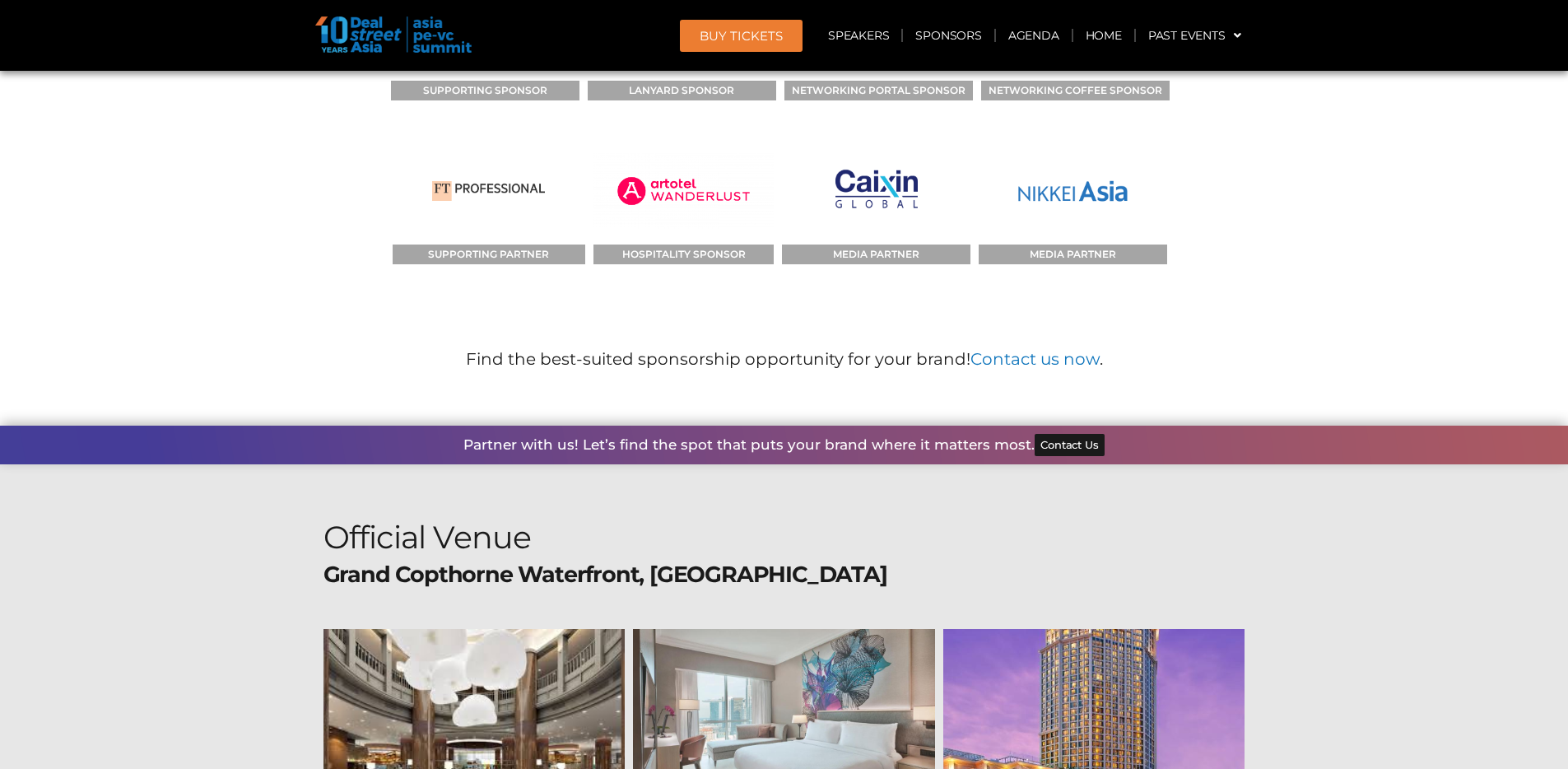
scroll to position [17769, 0]
